Goal: Find specific page/section: Find specific page/section

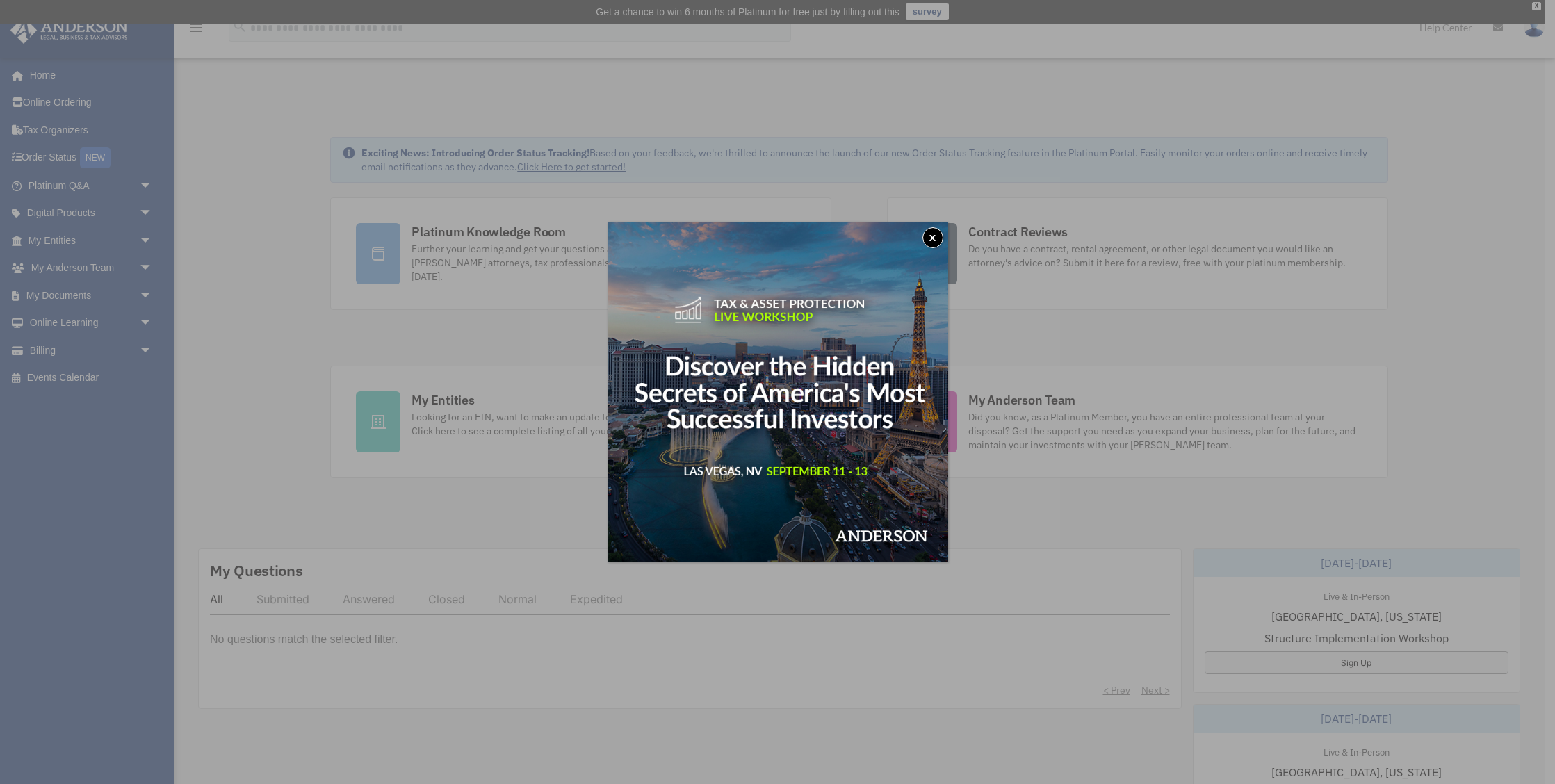
click at [931, 238] on button "x" at bounding box center [933, 238] width 21 height 21
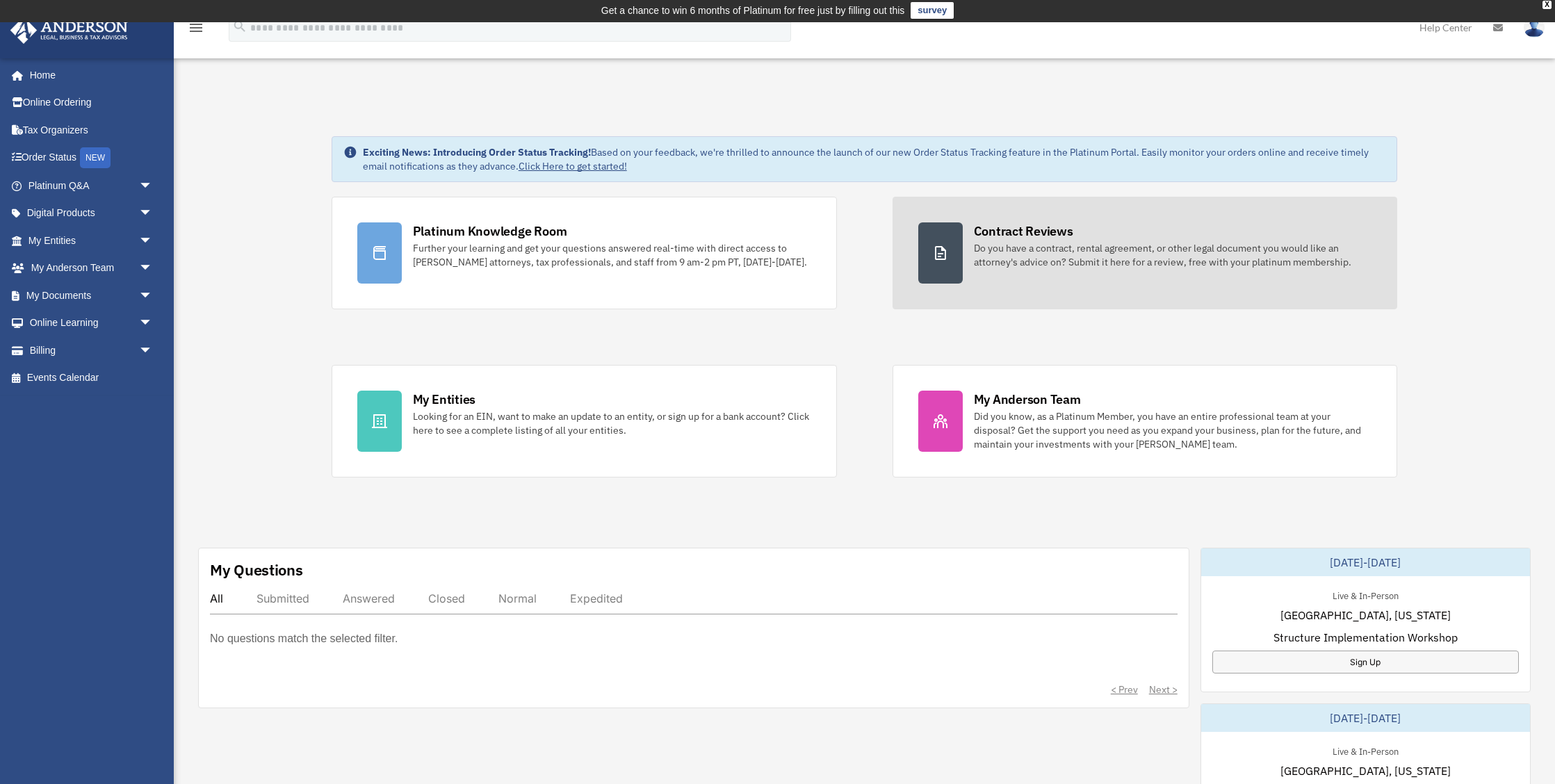
scroll to position [1, 0]
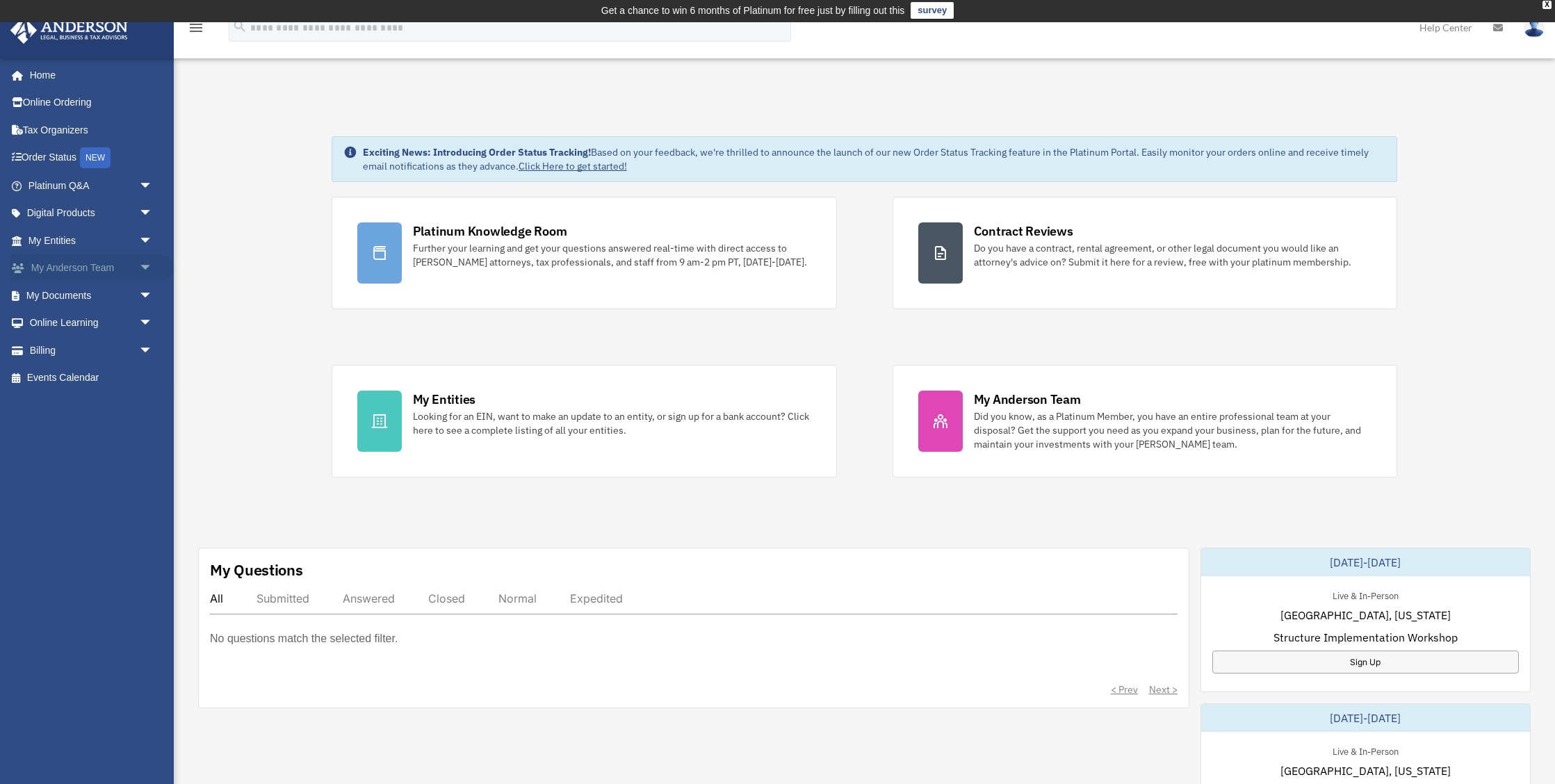
click at [145, 263] on span "arrow_drop_down" at bounding box center [153, 268] width 28 height 29
click at [112, 291] on link "My Anderson Team" at bounding box center [96, 296] width 154 height 28
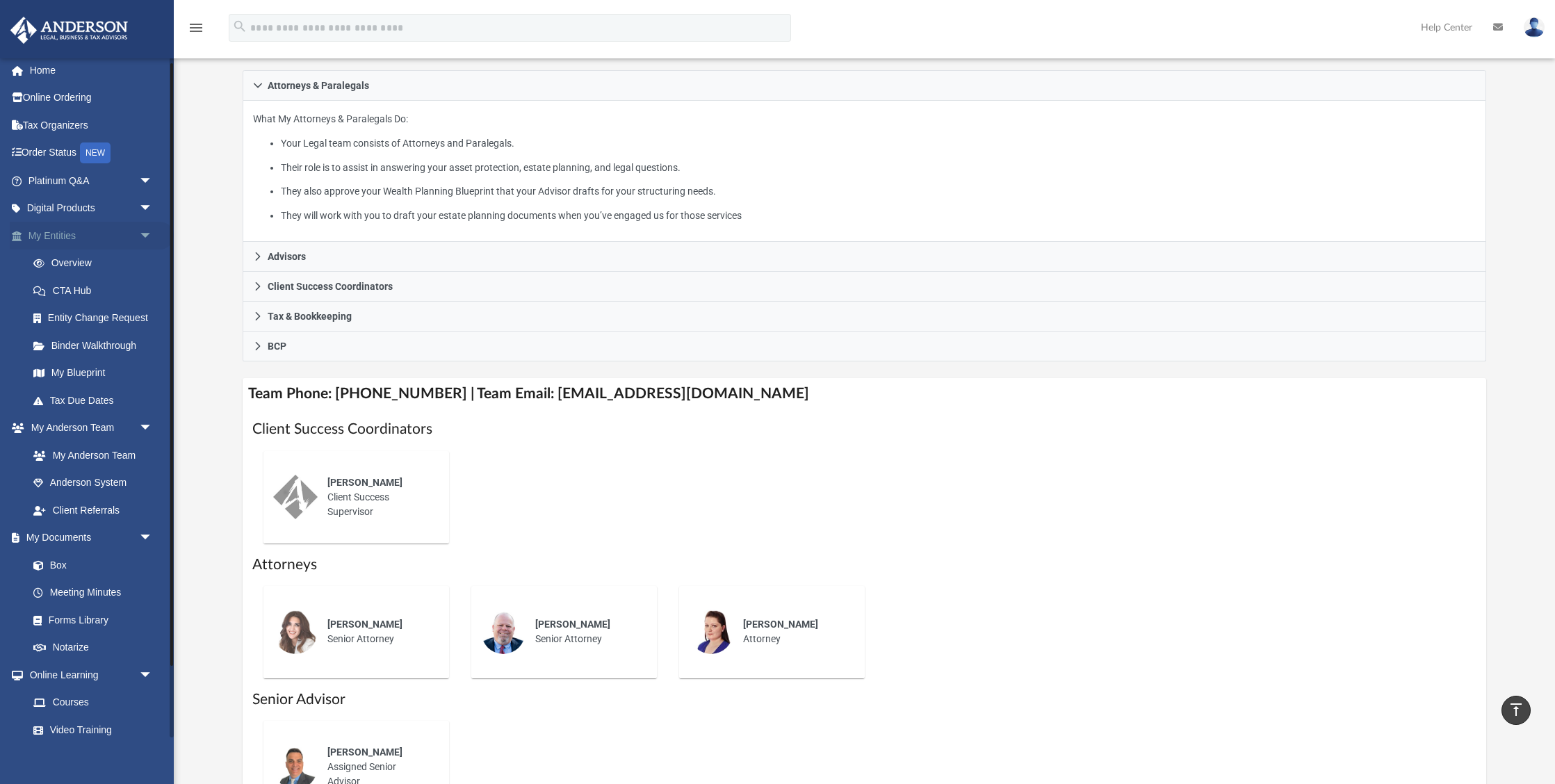
scroll to position [7, 0]
click at [144, 230] on span "arrow_drop_down" at bounding box center [153, 233] width 28 height 29
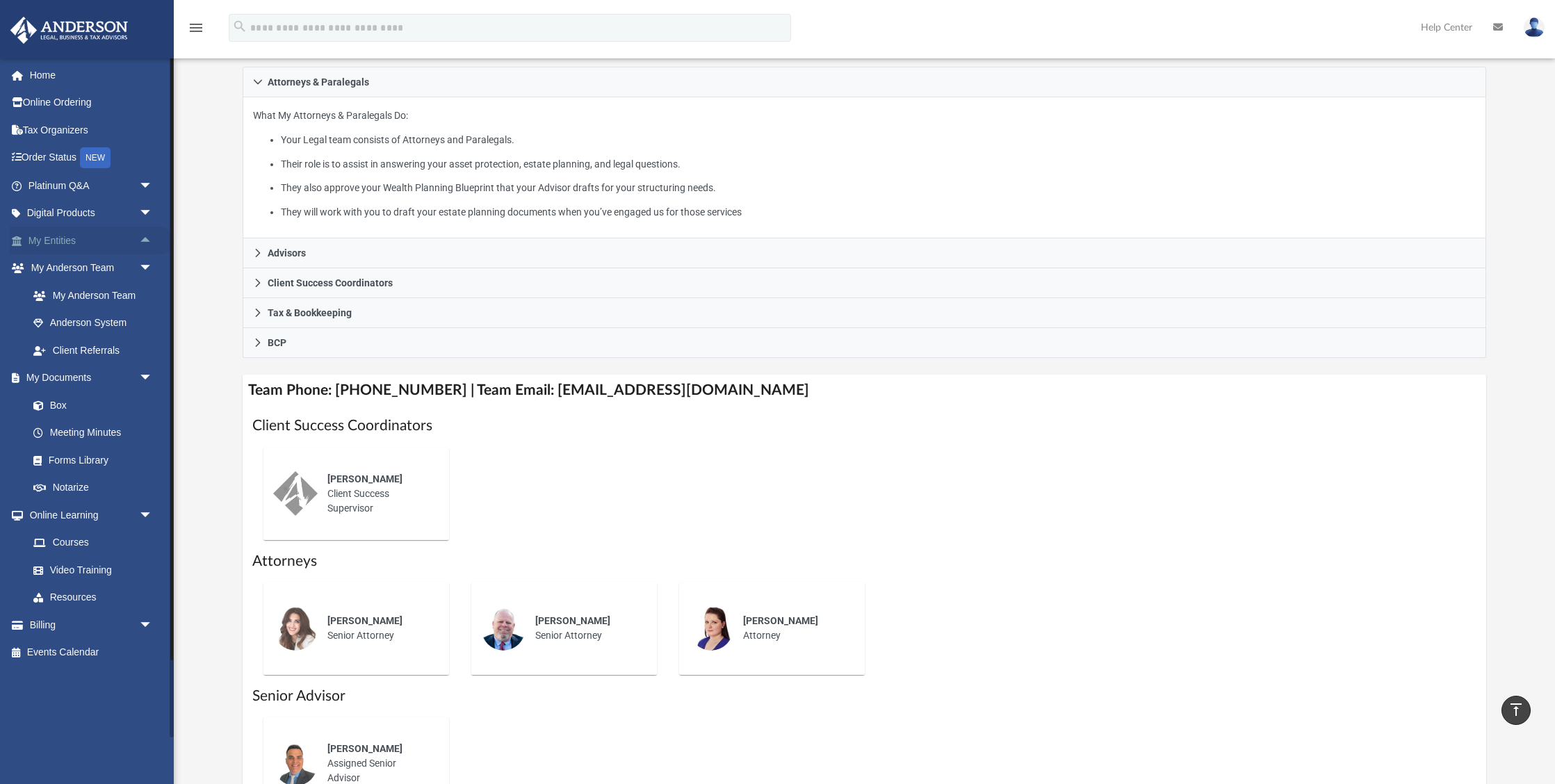
scroll to position [235, 0]
click at [145, 237] on span "arrow_drop_up" at bounding box center [153, 240] width 28 height 29
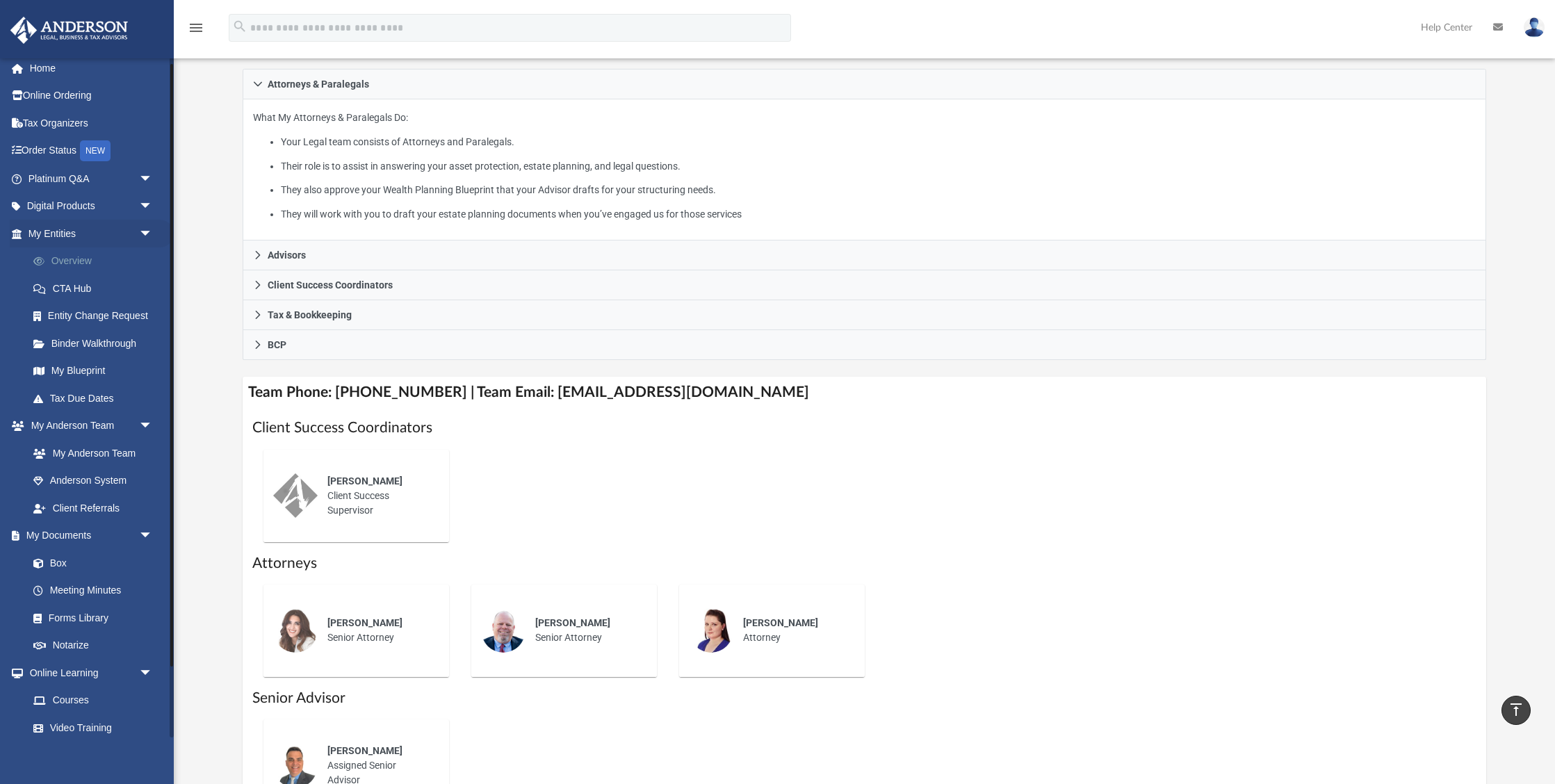
scroll to position [234, 1]
click at [69, 263] on link "Overview" at bounding box center [96, 261] width 154 height 28
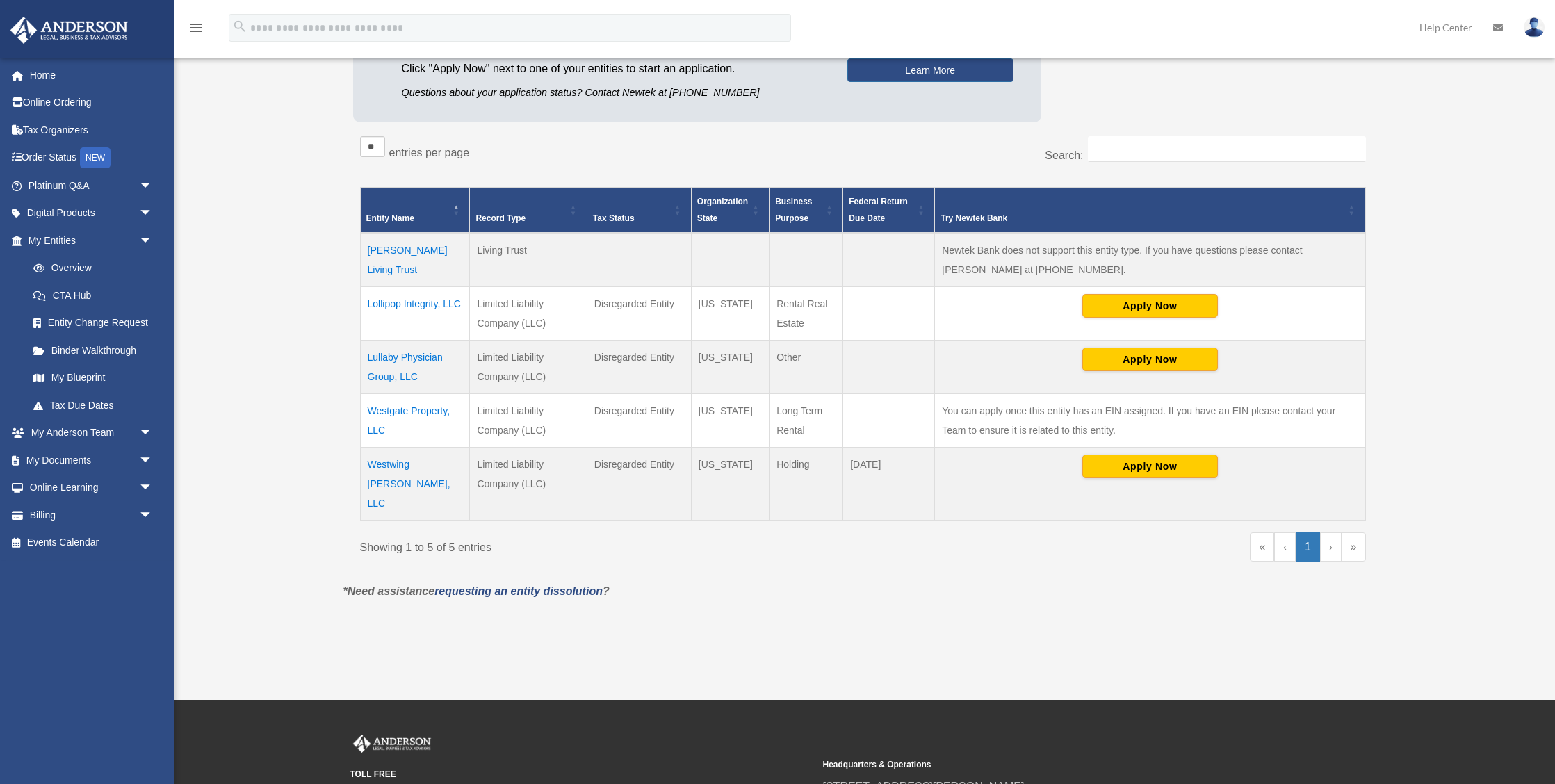
scroll to position [204, 0]
click at [408, 307] on td "Lollipop Integrity, LLC" at bounding box center [415, 314] width 110 height 54
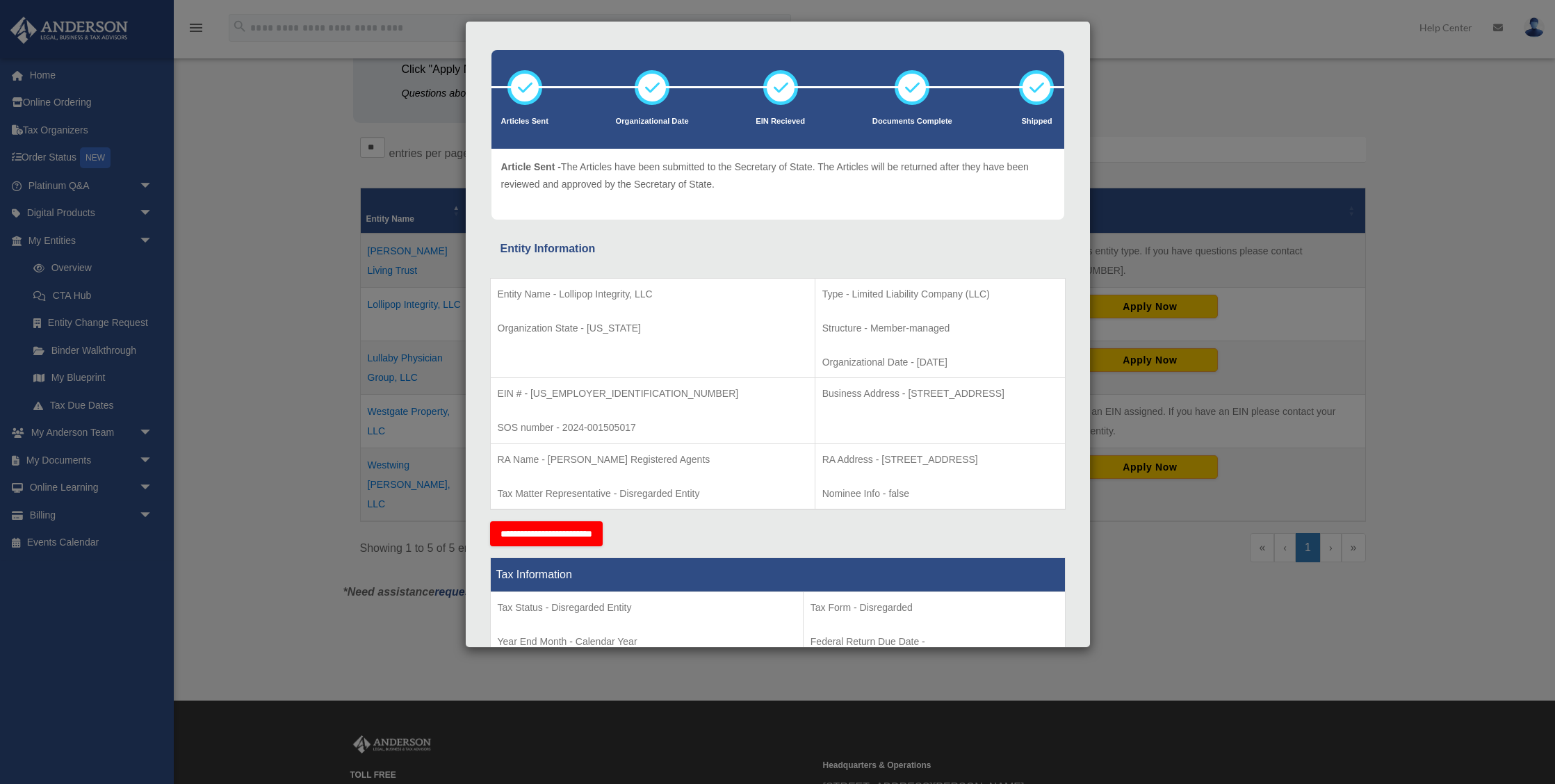
scroll to position [48, 0]
click at [1125, 95] on div "Details × Articles Sent Organizational Date" at bounding box center [778, 392] width 1555 height 784
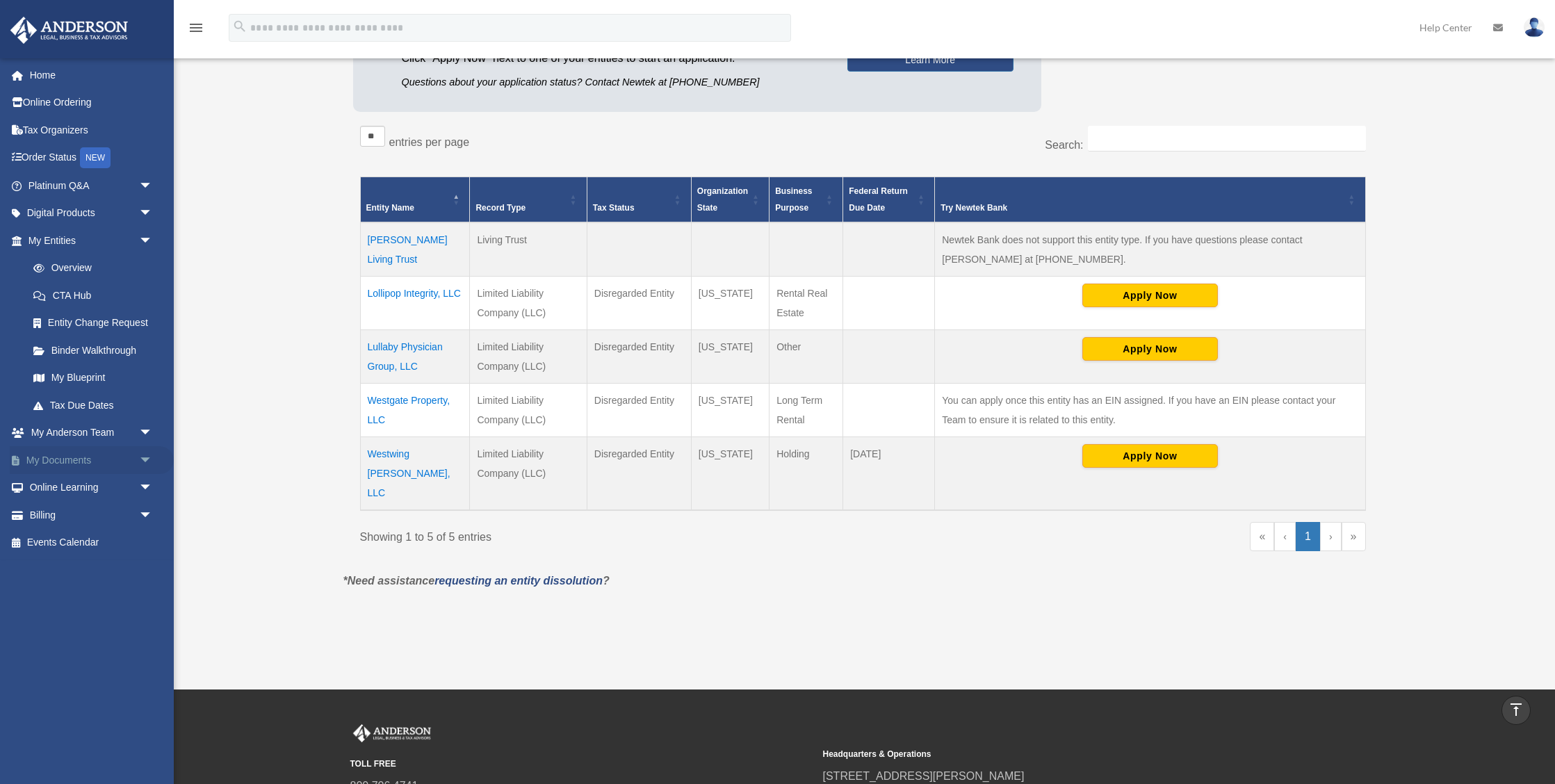
scroll to position [213, 0]
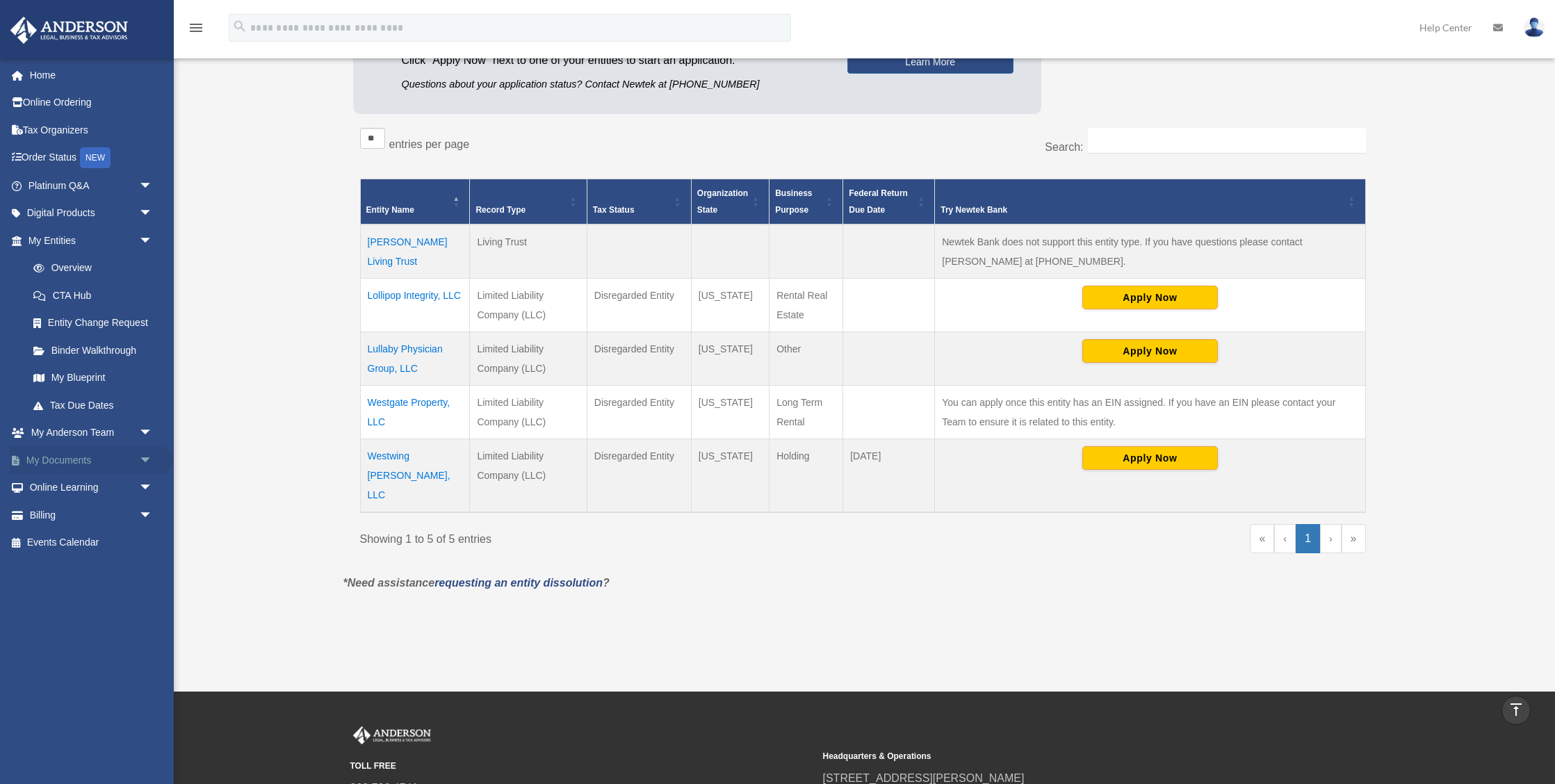
click at [145, 454] on span "arrow_drop_down" at bounding box center [153, 460] width 28 height 29
click at [65, 482] on link "Box" at bounding box center [96, 488] width 154 height 28
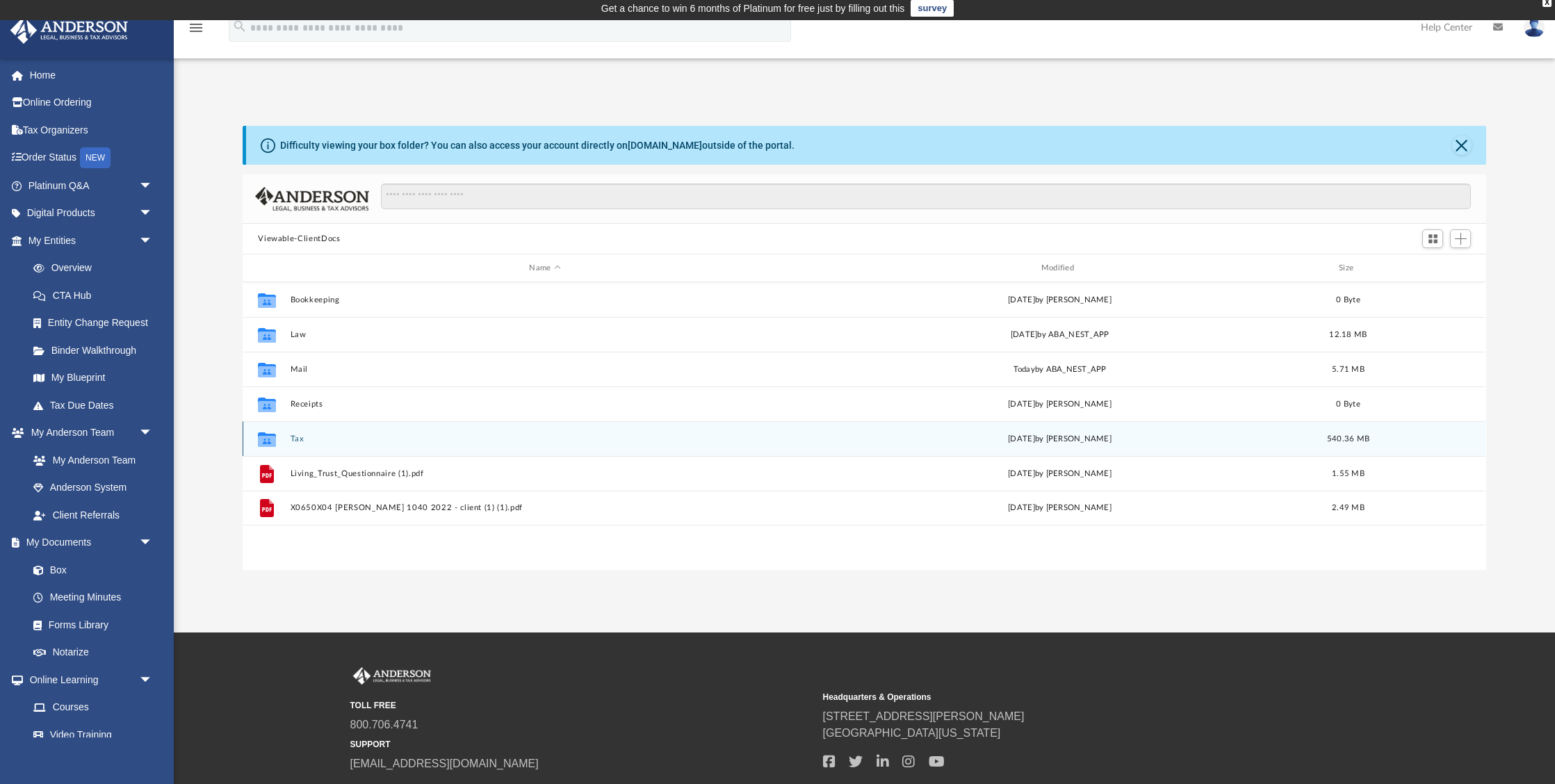
scroll to position [6, 0]
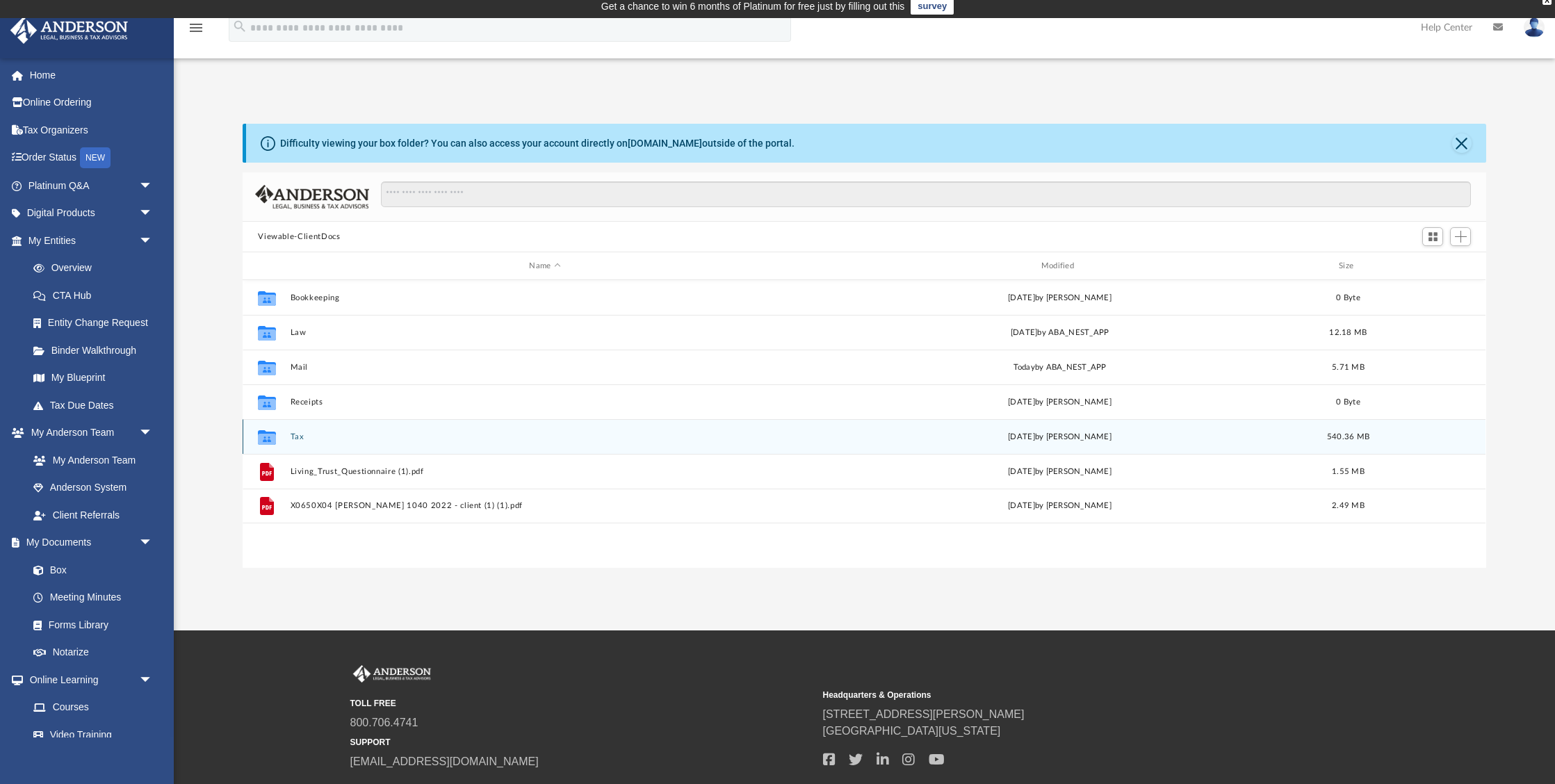
click at [310, 430] on div "Collaborated Folder Tax Tue Aug 12 2025 by Ashley Freeman 540.36 MB" at bounding box center [864, 436] width 1243 height 35
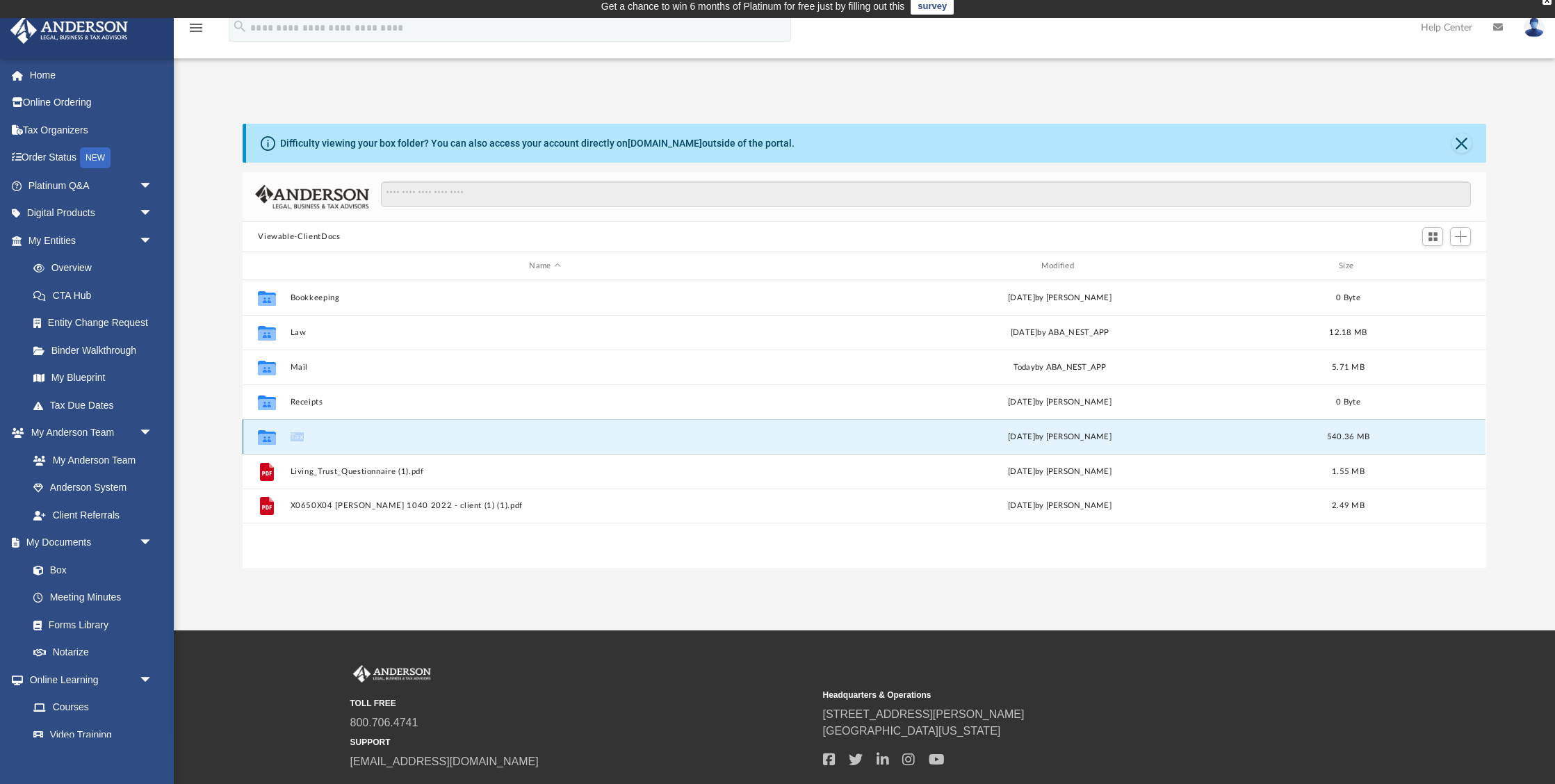
click at [310, 430] on div "Collaborated Folder Tax Tue Aug 12 2025 by Ashley Freeman 540.36 MB" at bounding box center [864, 436] width 1243 height 35
click at [305, 432] on button "Tax" at bounding box center [545, 437] width 509 height 9
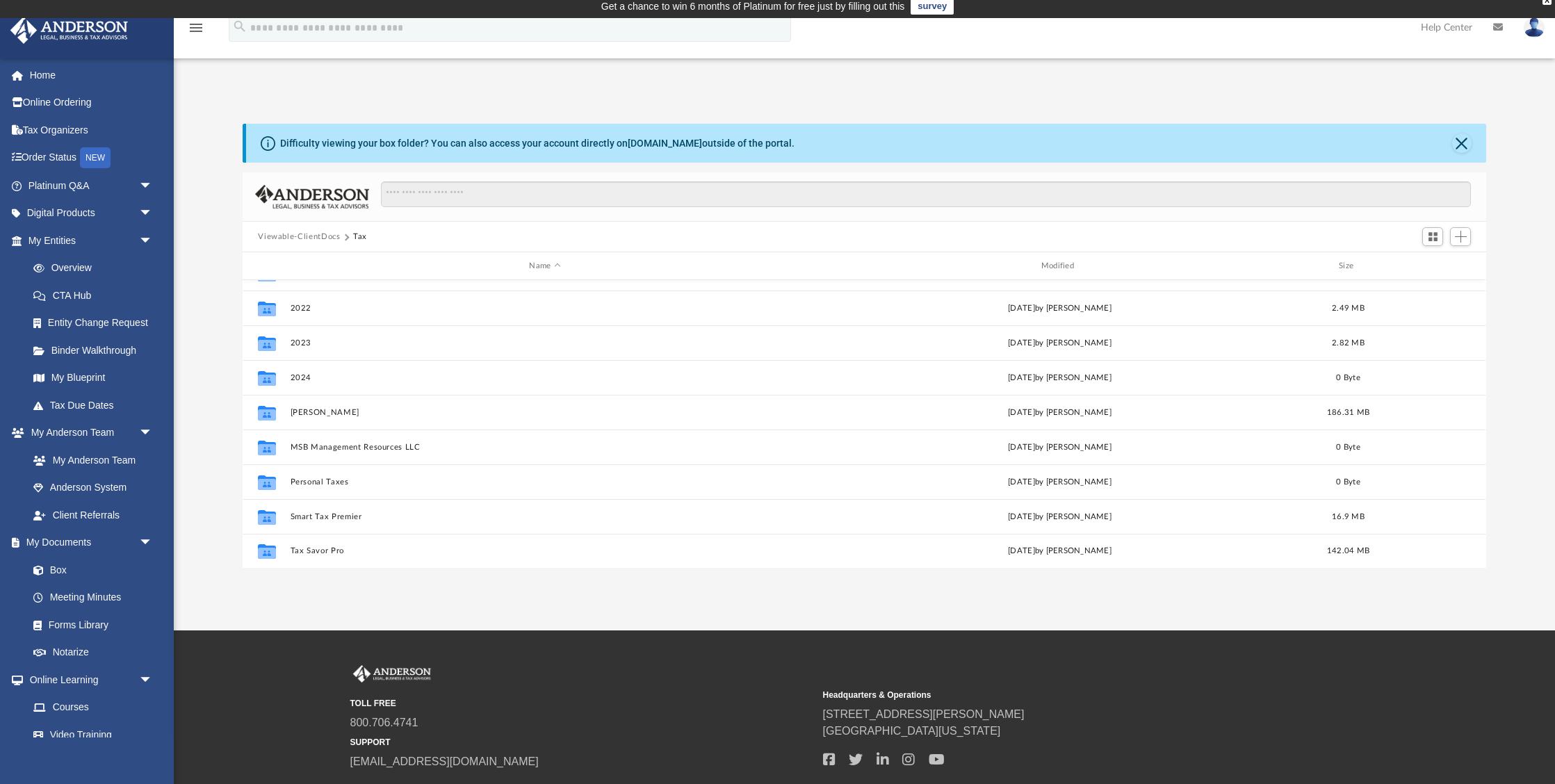
scroll to position [59, 0]
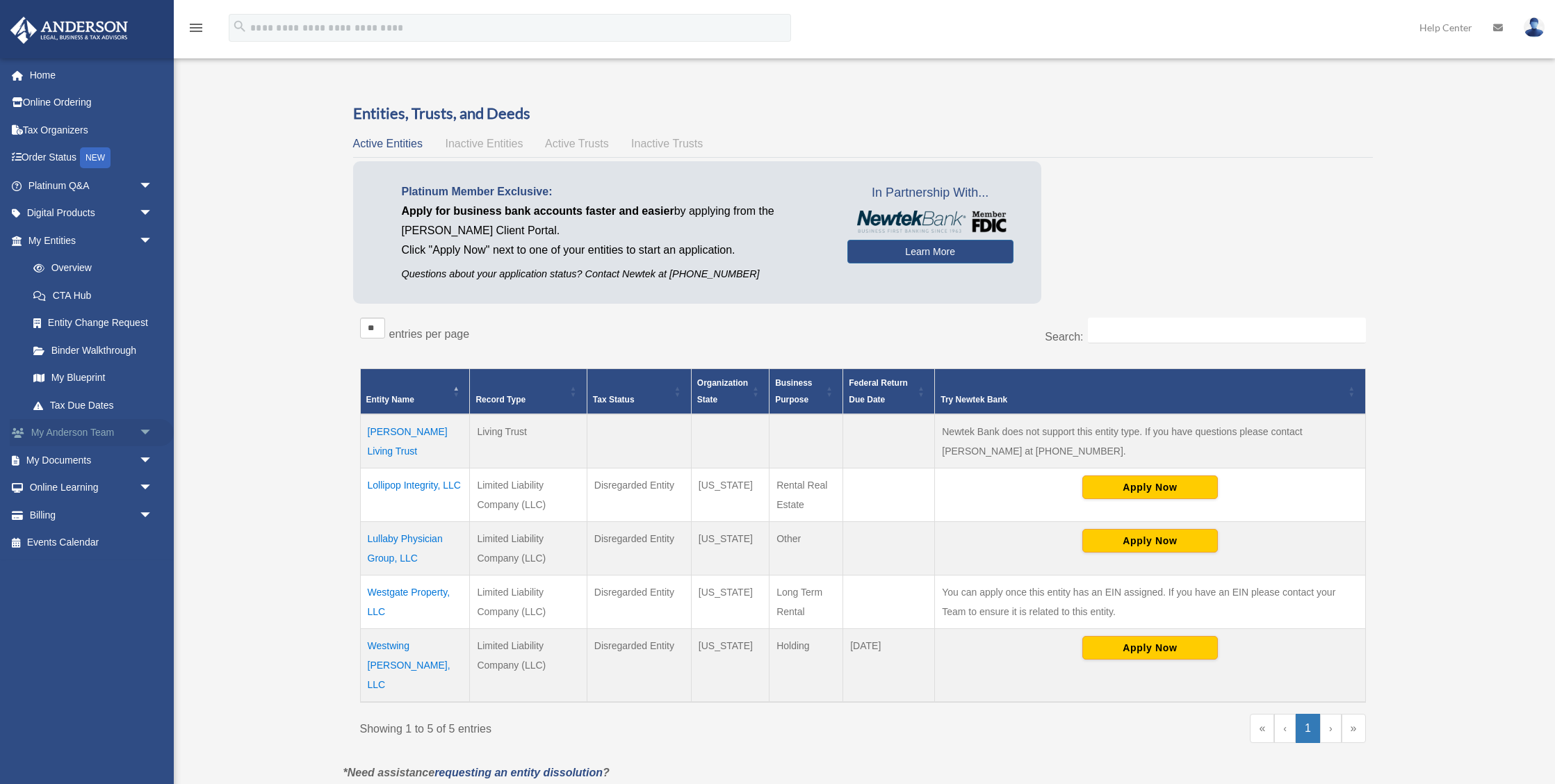
scroll to position [213, 0]
